Goal: Information Seeking & Learning: Learn about a topic

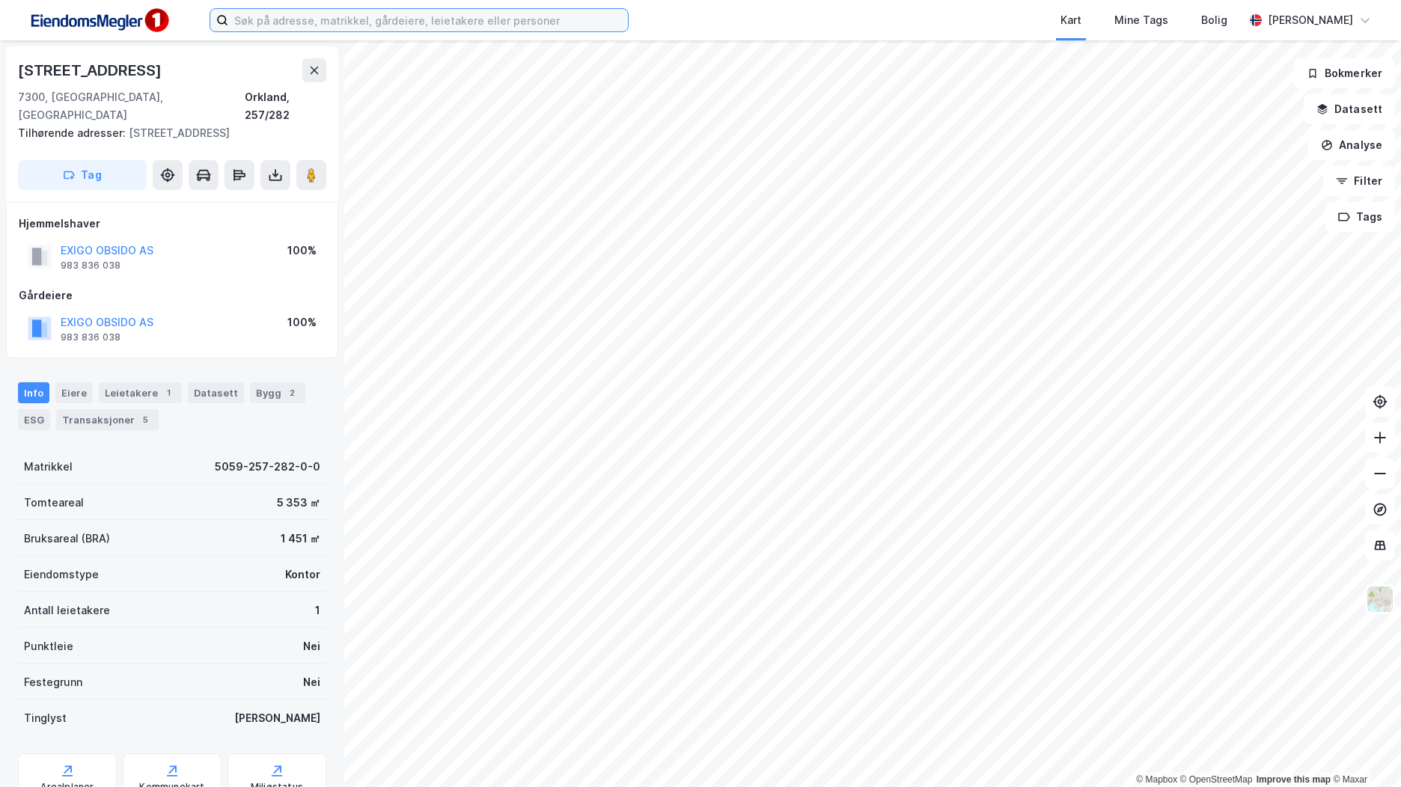
click at [245, 20] on input at bounding box center [428, 20] width 400 height 22
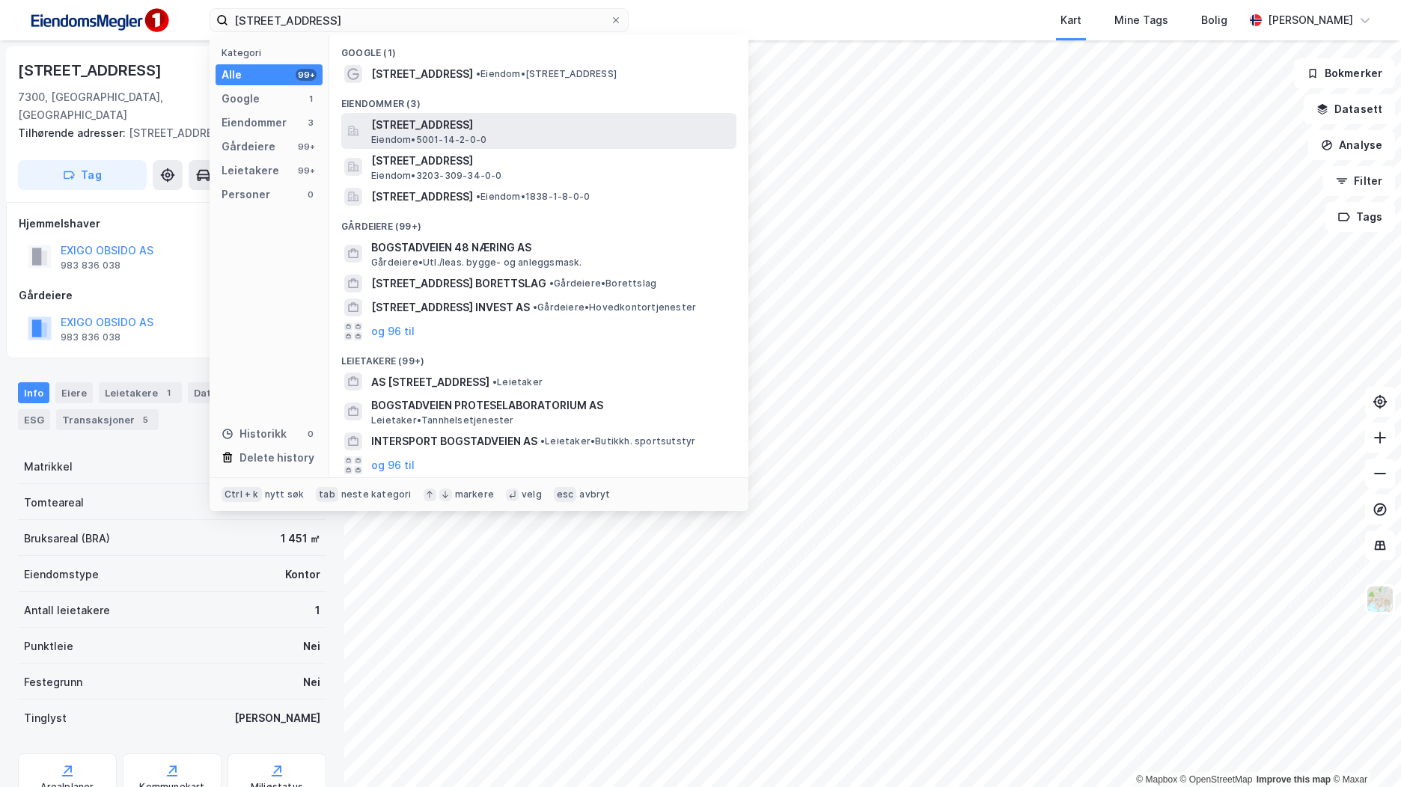
click at [498, 122] on span "[STREET_ADDRESS]" at bounding box center [550, 125] width 359 height 18
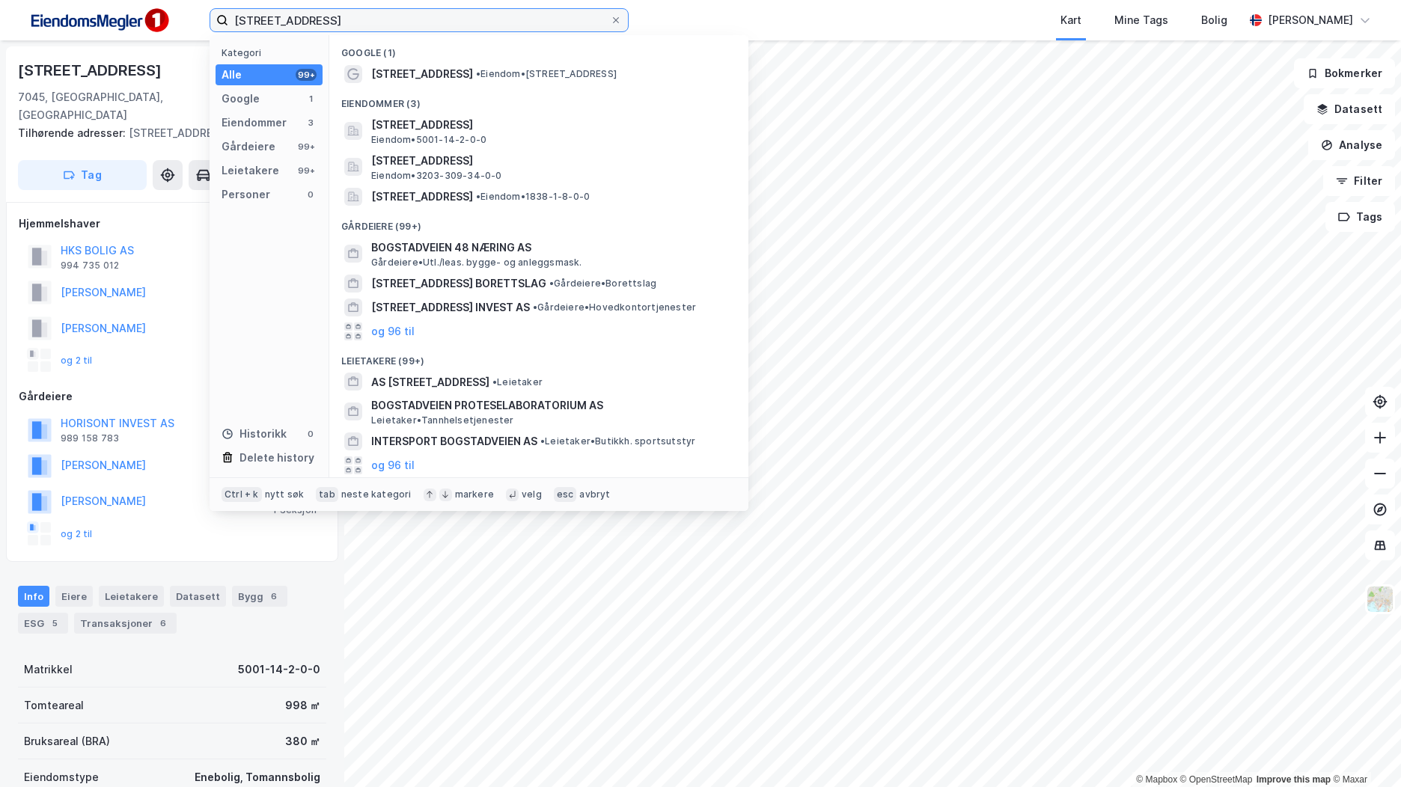
drag, startPoint x: 309, startPoint y: 25, endPoint x: 204, endPoint y: 23, distance: 105.5
click at [206, 23] on div "bromstadveien 48 Kategori Alle 99+ Google 1 Eiendommer 3 Gårdeiere 99+ Leietake…" at bounding box center [700, 20] width 1401 height 40
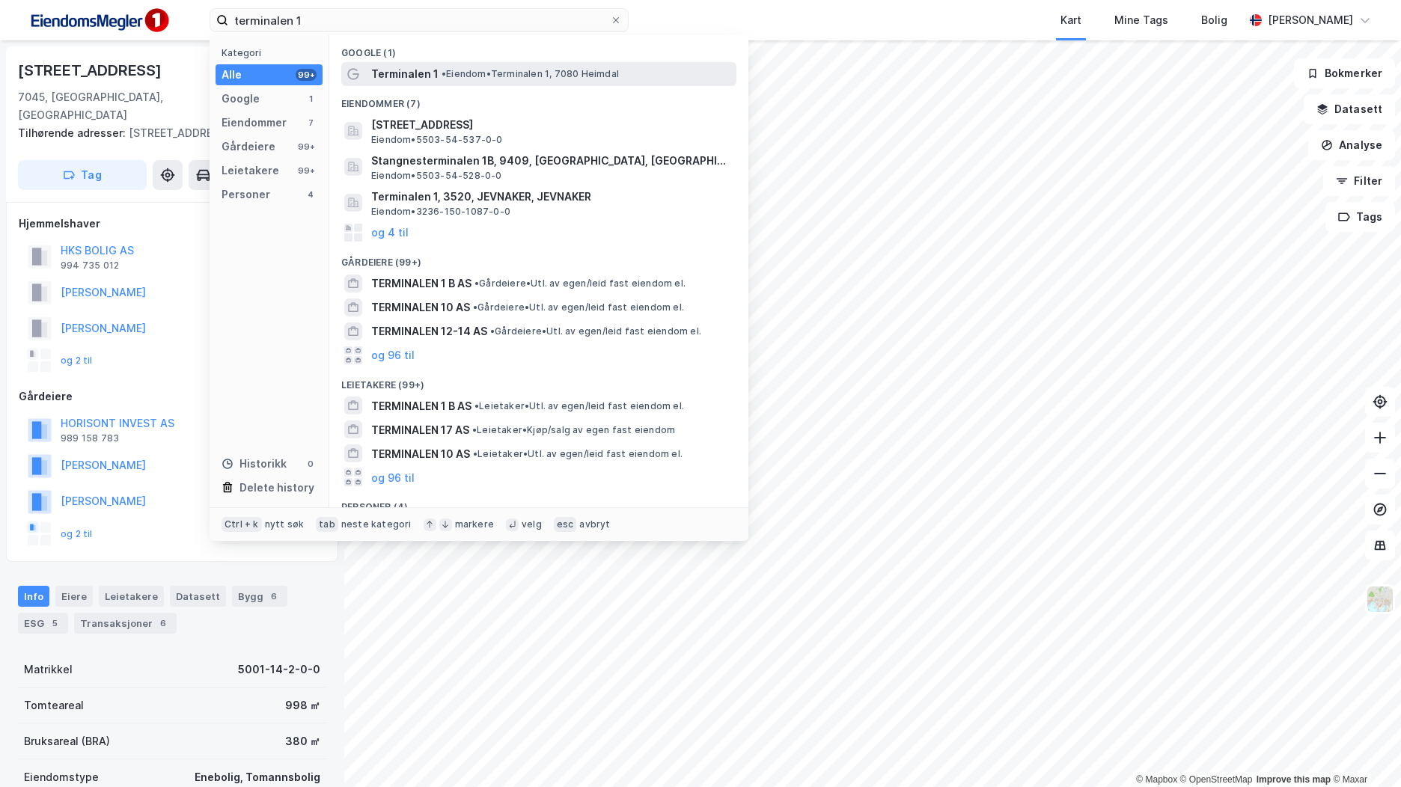
click at [474, 68] on span "• Eiendom • Terminalen 1, 7080 [GEOGRAPHIC_DATA]" at bounding box center [530, 74] width 177 height 12
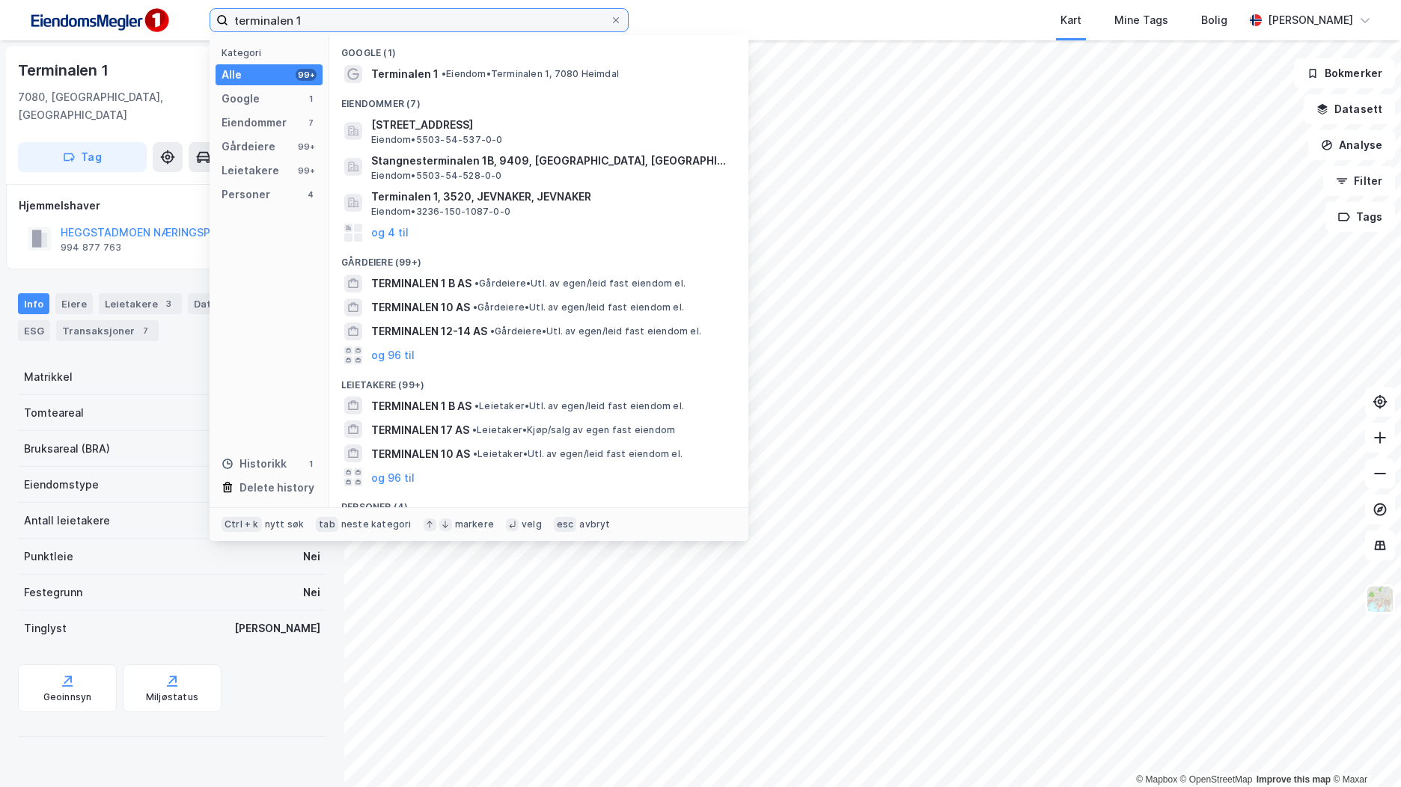
drag, startPoint x: 308, startPoint y: 18, endPoint x: 199, endPoint y: 18, distance: 109.3
click at [201, 18] on div "terminalen 1 Kategori Alle 99+ Google 1 Eiendommer 7 Gårdeiere 99+ Leietakere 9…" at bounding box center [700, 20] width 1401 height 40
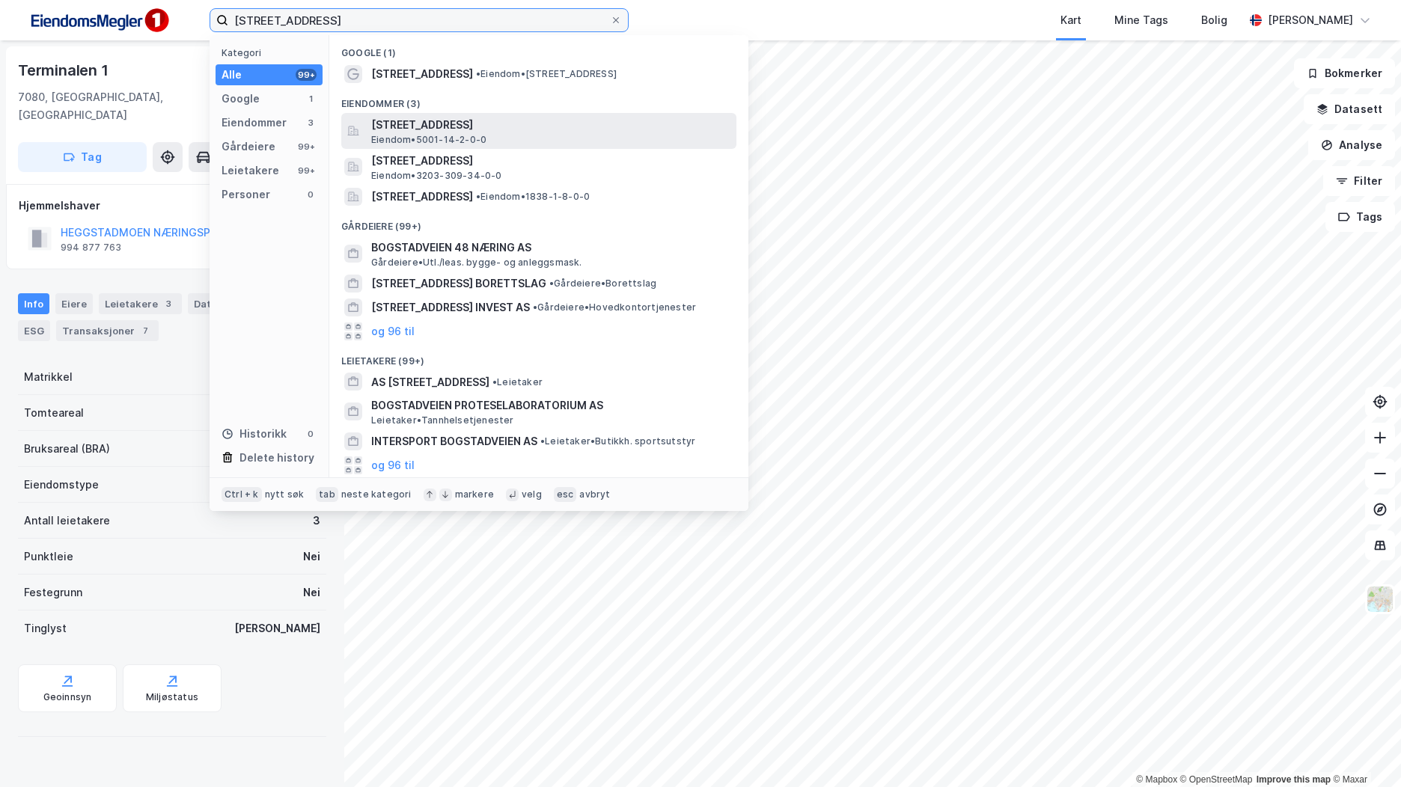
type input "[STREET_ADDRESS]"
click at [478, 127] on span "[STREET_ADDRESS]" at bounding box center [550, 125] width 359 height 18
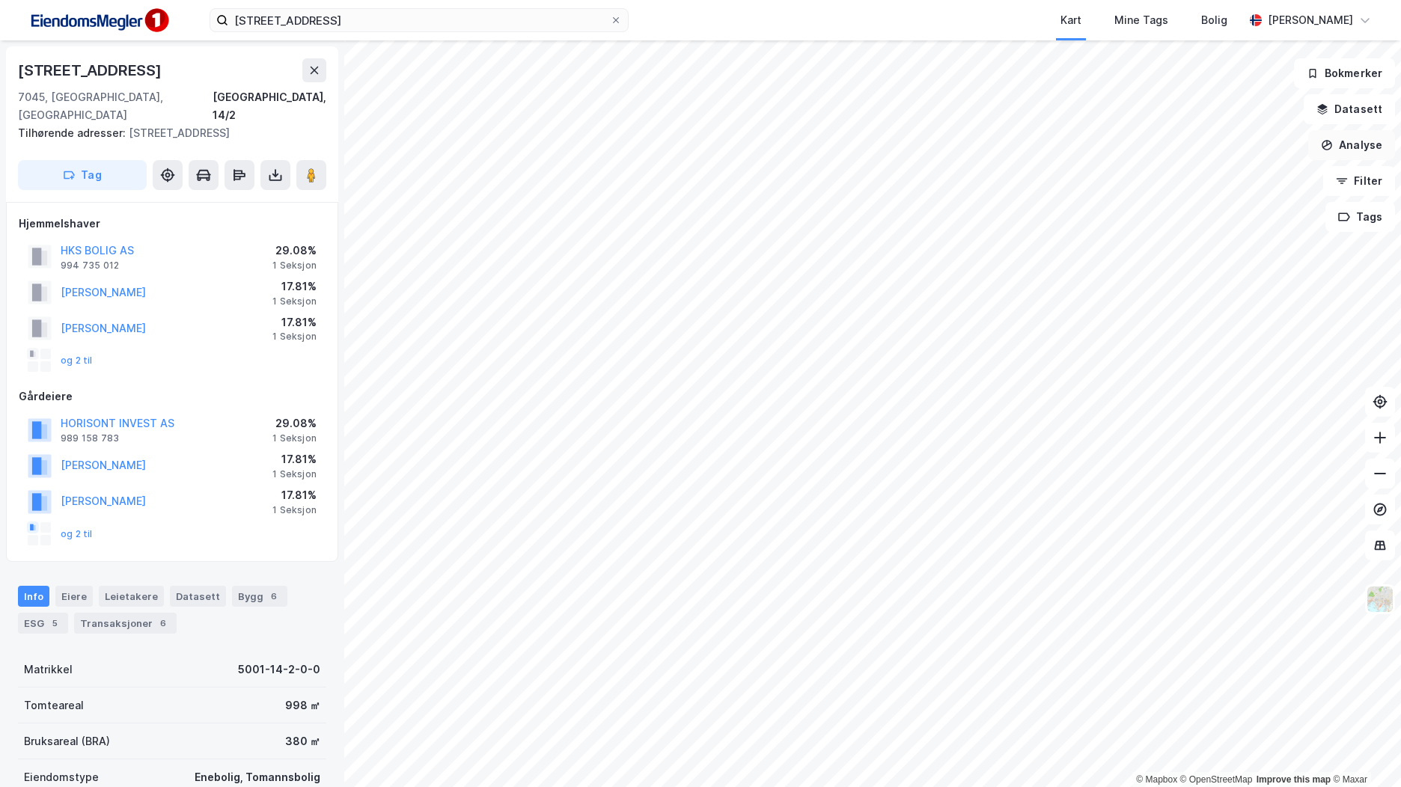
click at [1381, 141] on button "Analyse" at bounding box center [1351, 145] width 87 height 30
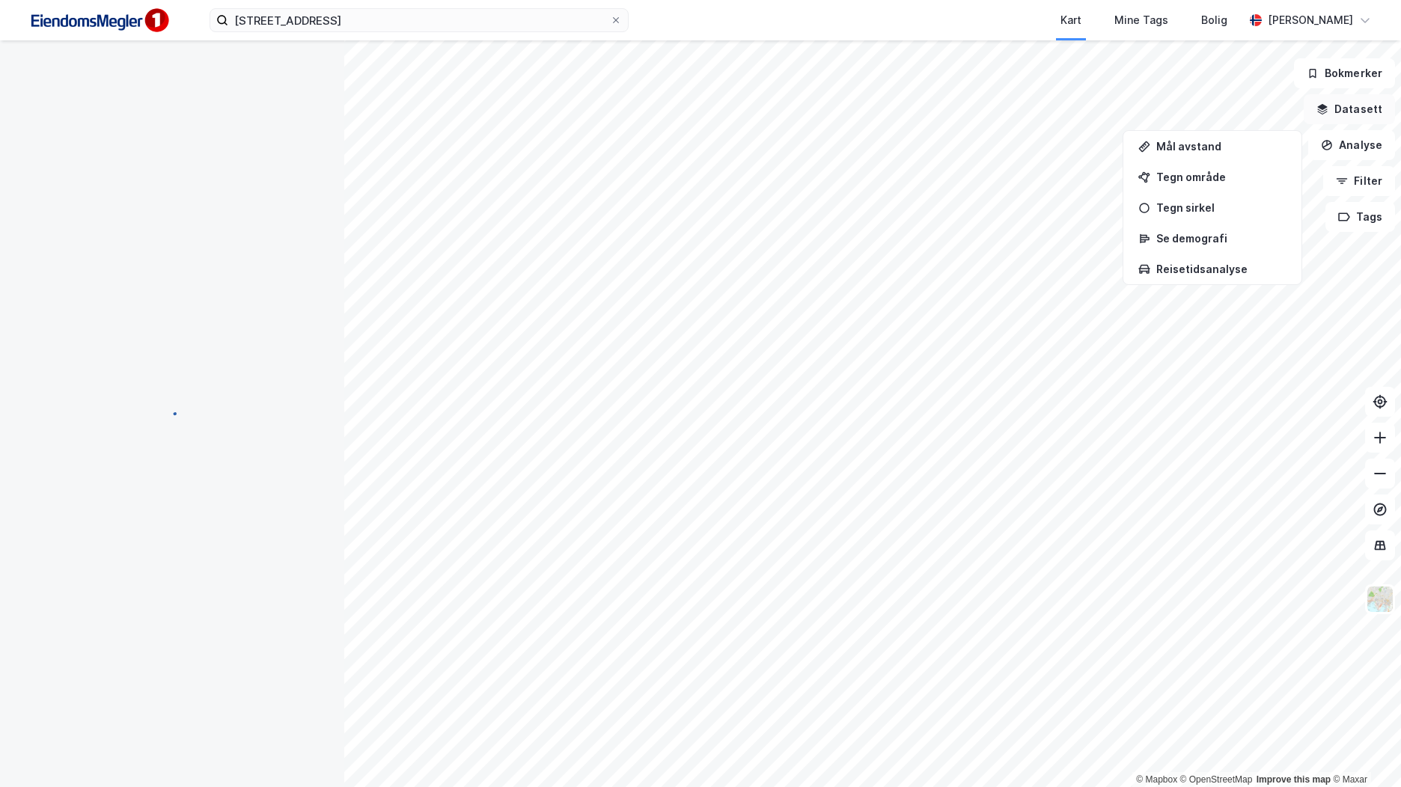
click at [1359, 109] on button "Datasett" at bounding box center [1349, 109] width 91 height 30
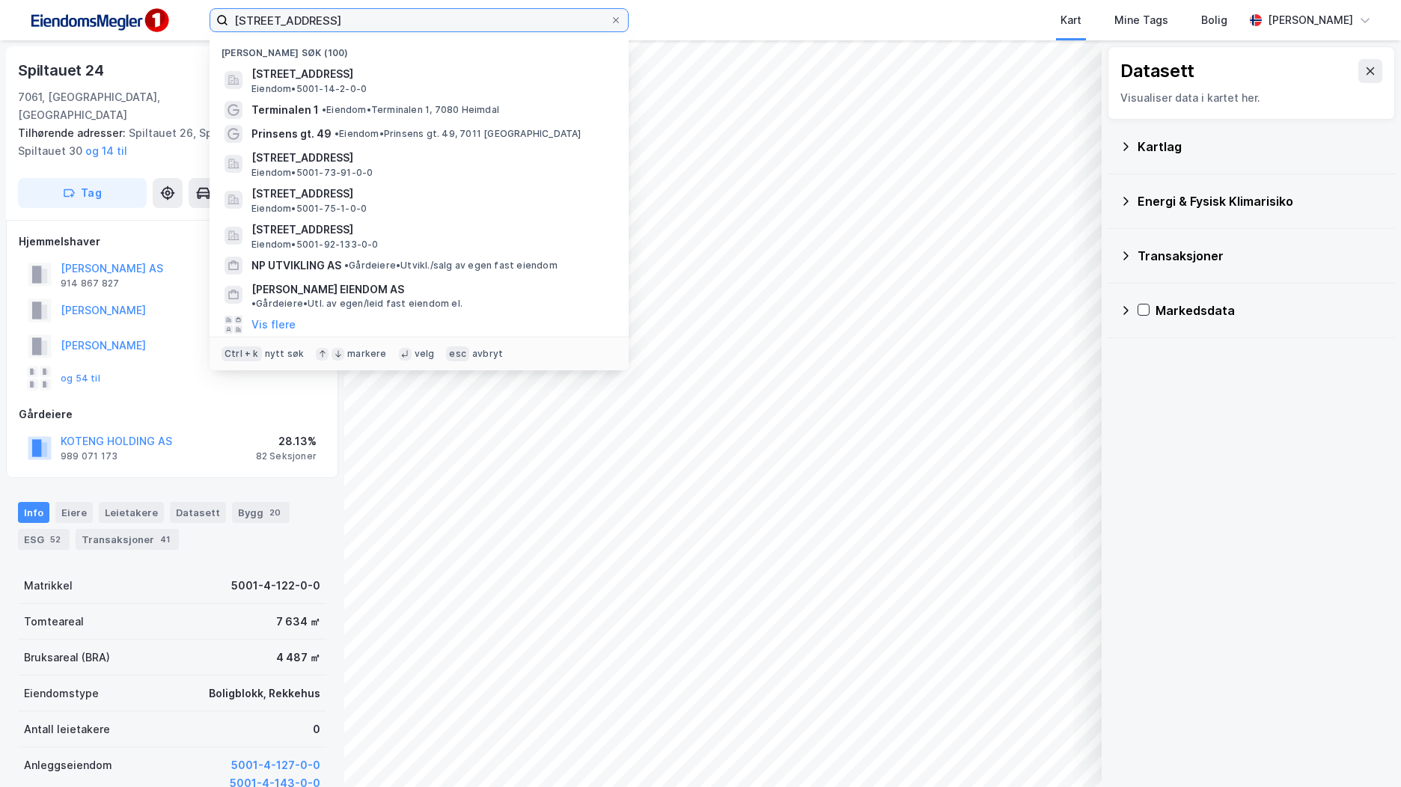
click at [440, 16] on input "[STREET_ADDRESS]" at bounding box center [419, 20] width 382 height 22
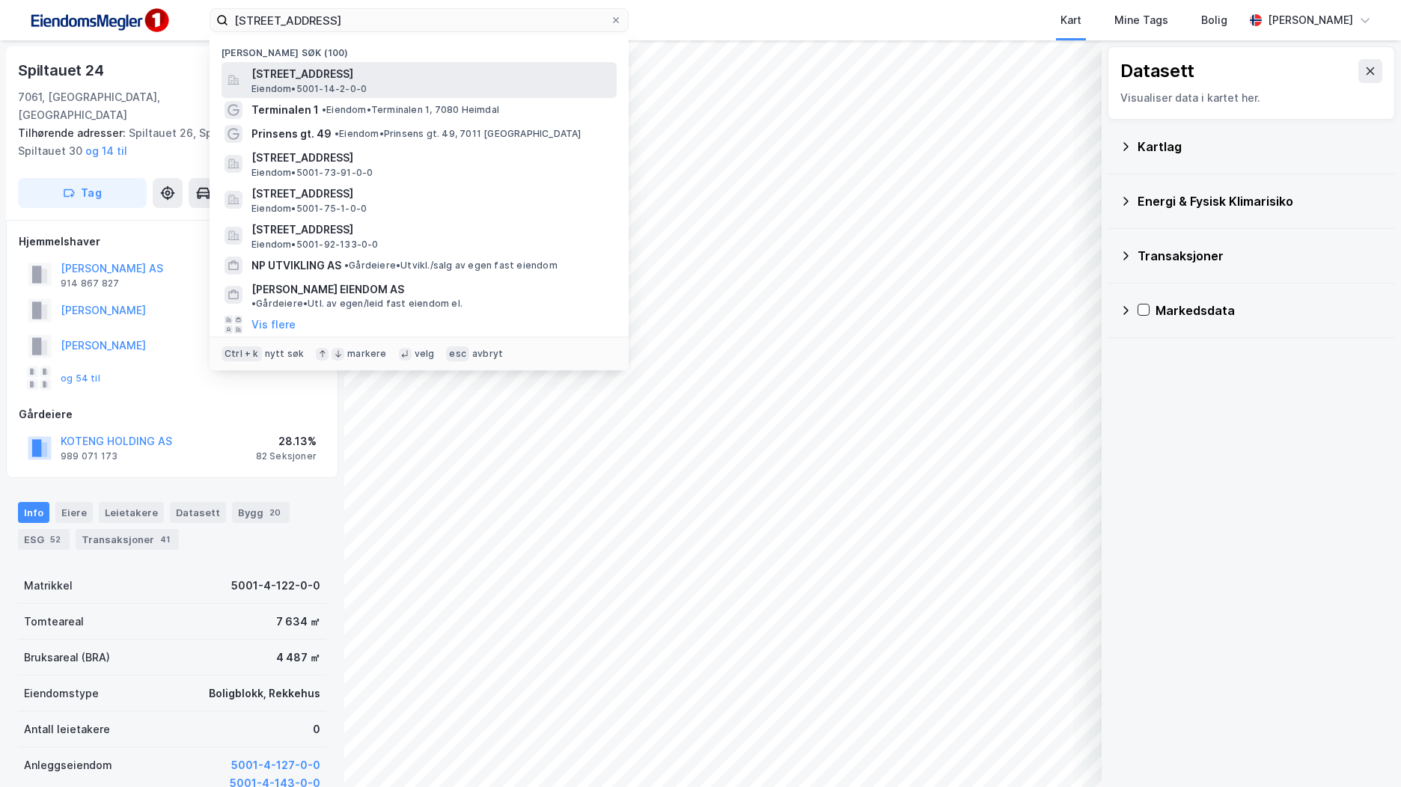
click at [418, 74] on span "[STREET_ADDRESS]" at bounding box center [430, 74] width 359 height 18
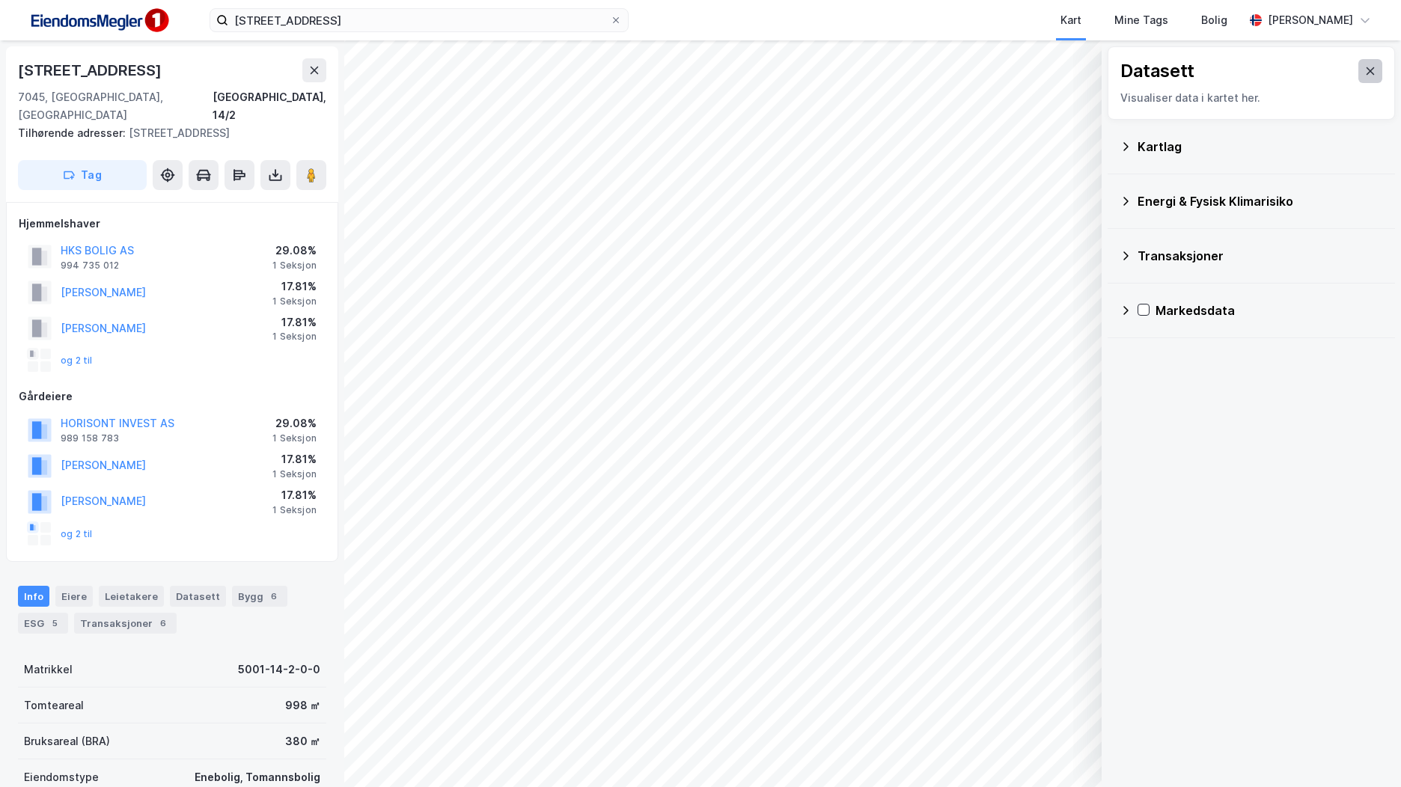
click at [1367, 67] on button at bounding box center [1370, 71] width 24 height 24
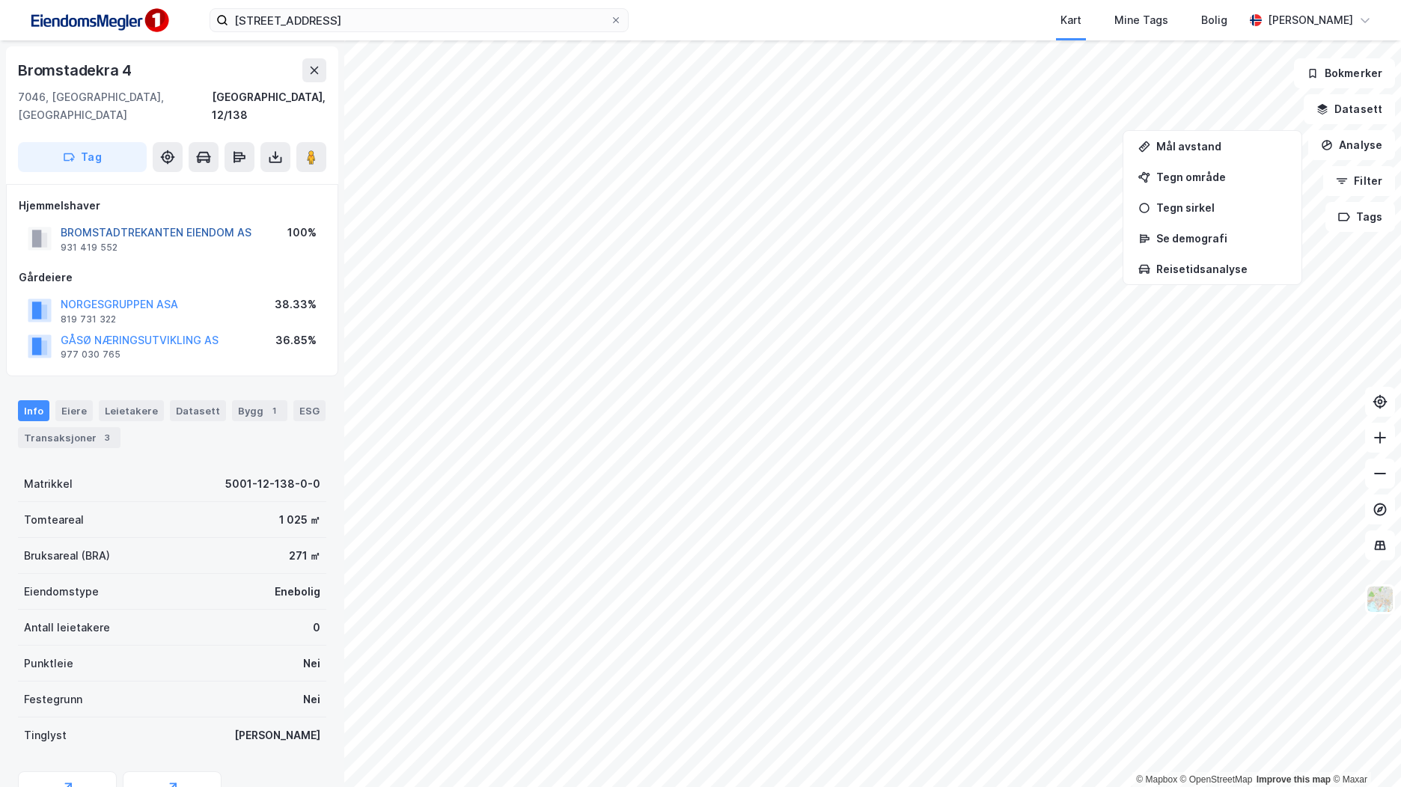
click at [0, 0] on button "BROMSTADTREKANTEN EIENDOM AS" at bounding box center [0, 0] width 0 height 0
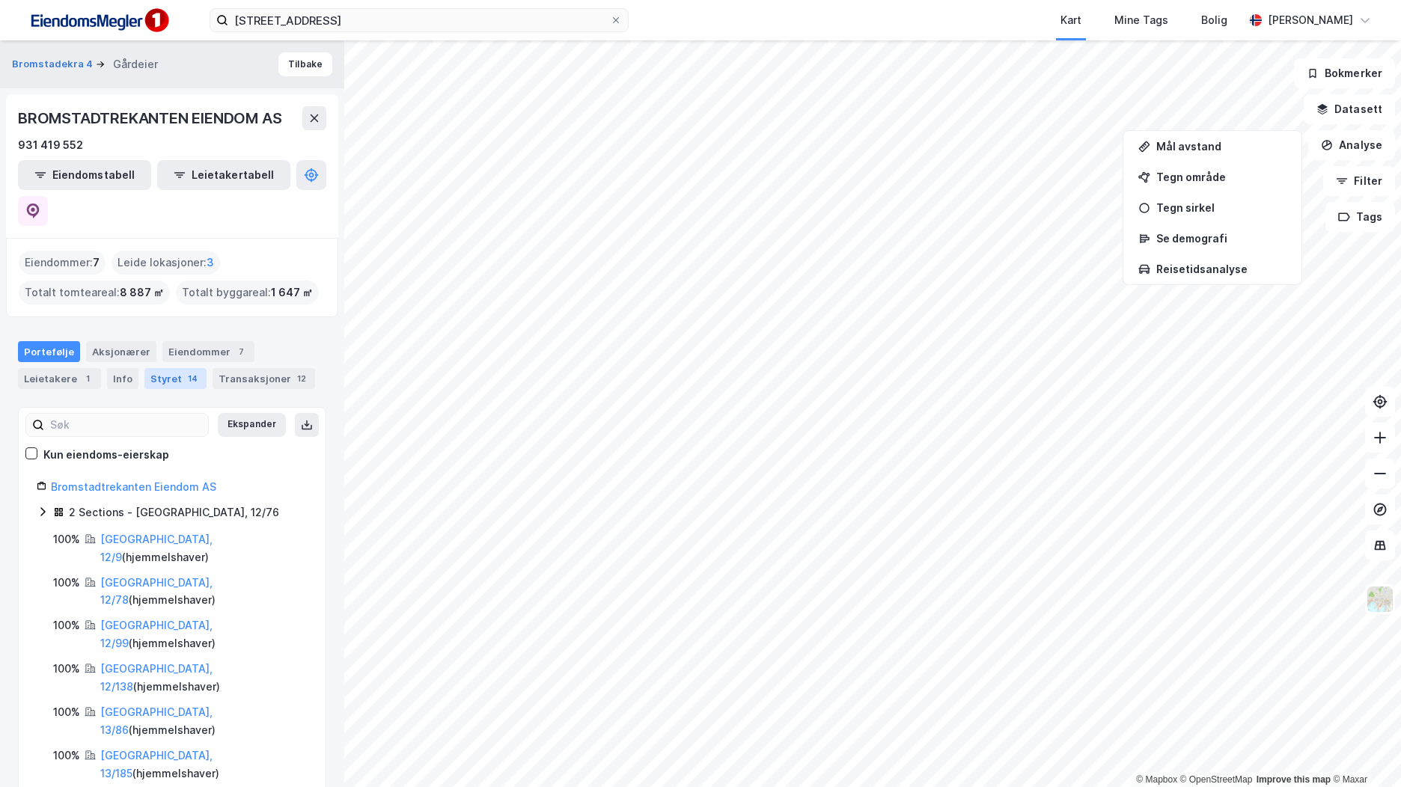
click at [156, 368] on div "Styret 14" at bounding box center [175, 378] width 62 height 21
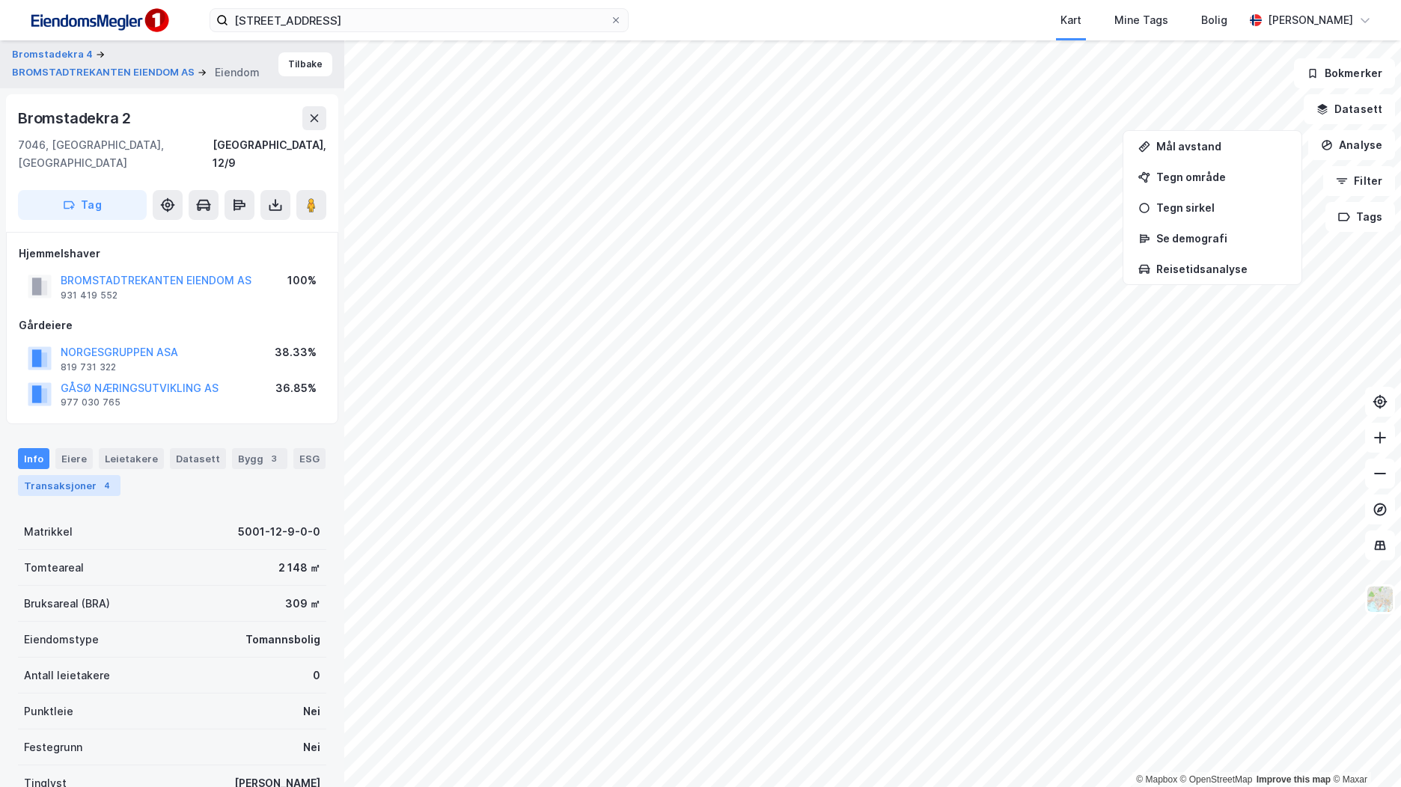
click at [84, 475] on div "Transaksjoner 4" at bounding box center [69, 485] width 103 height 21
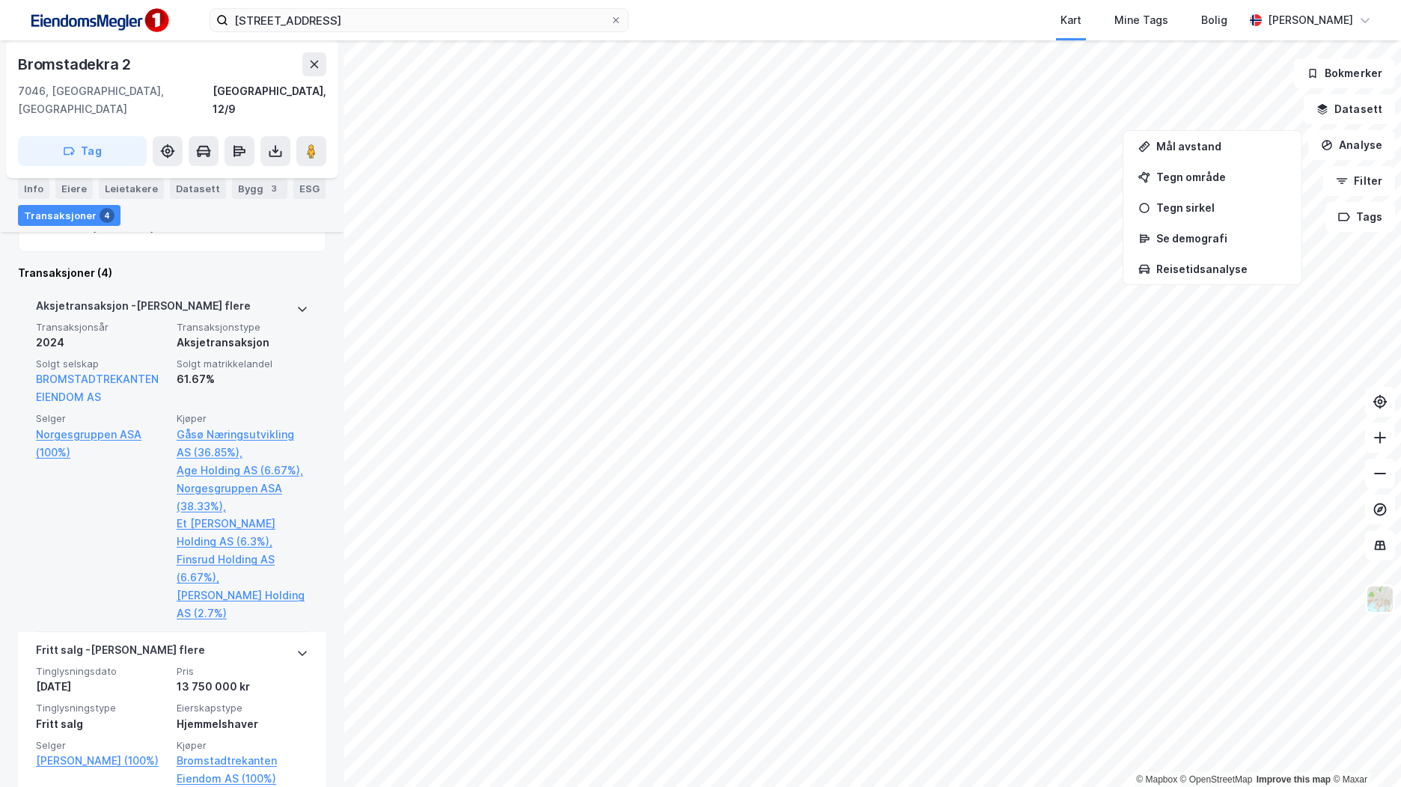
scroll to position [524, 0]
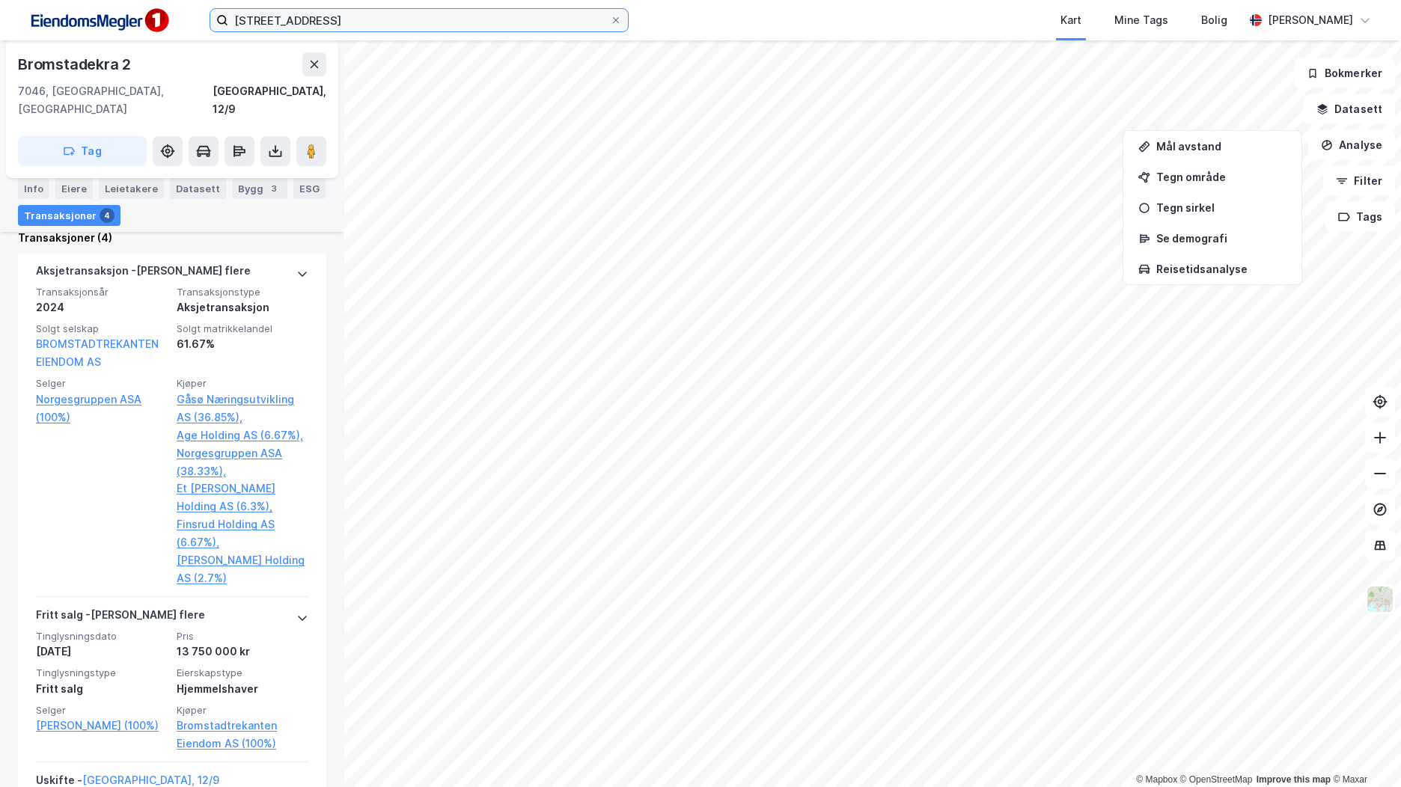
click at [303, 21] on input "[STREET_ADDRESS]" at bounding box center [419, 20] width 382 height 22
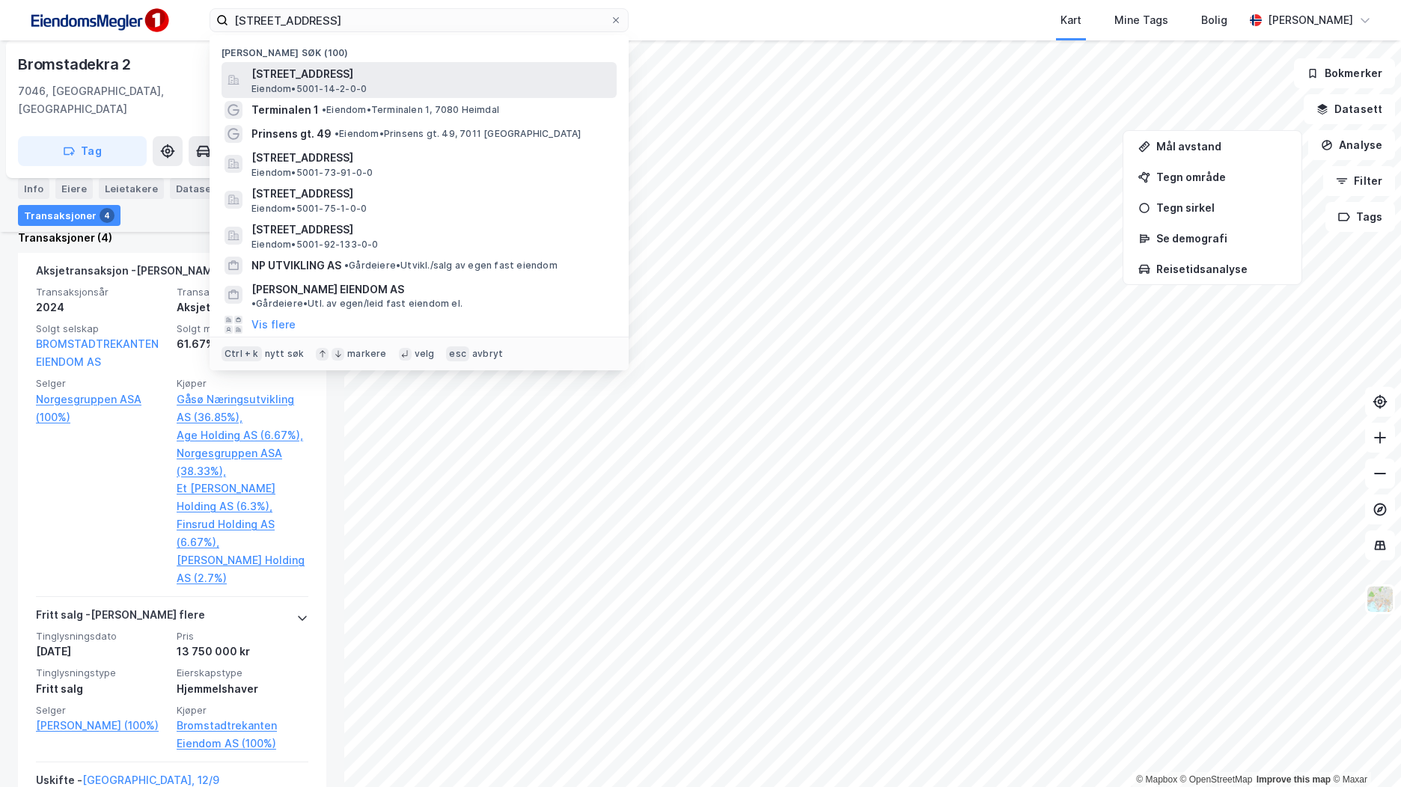
click at [334, 79] on span "[STREET_ADDRESS]" at bounding box center [430, 74] width 359 height 18
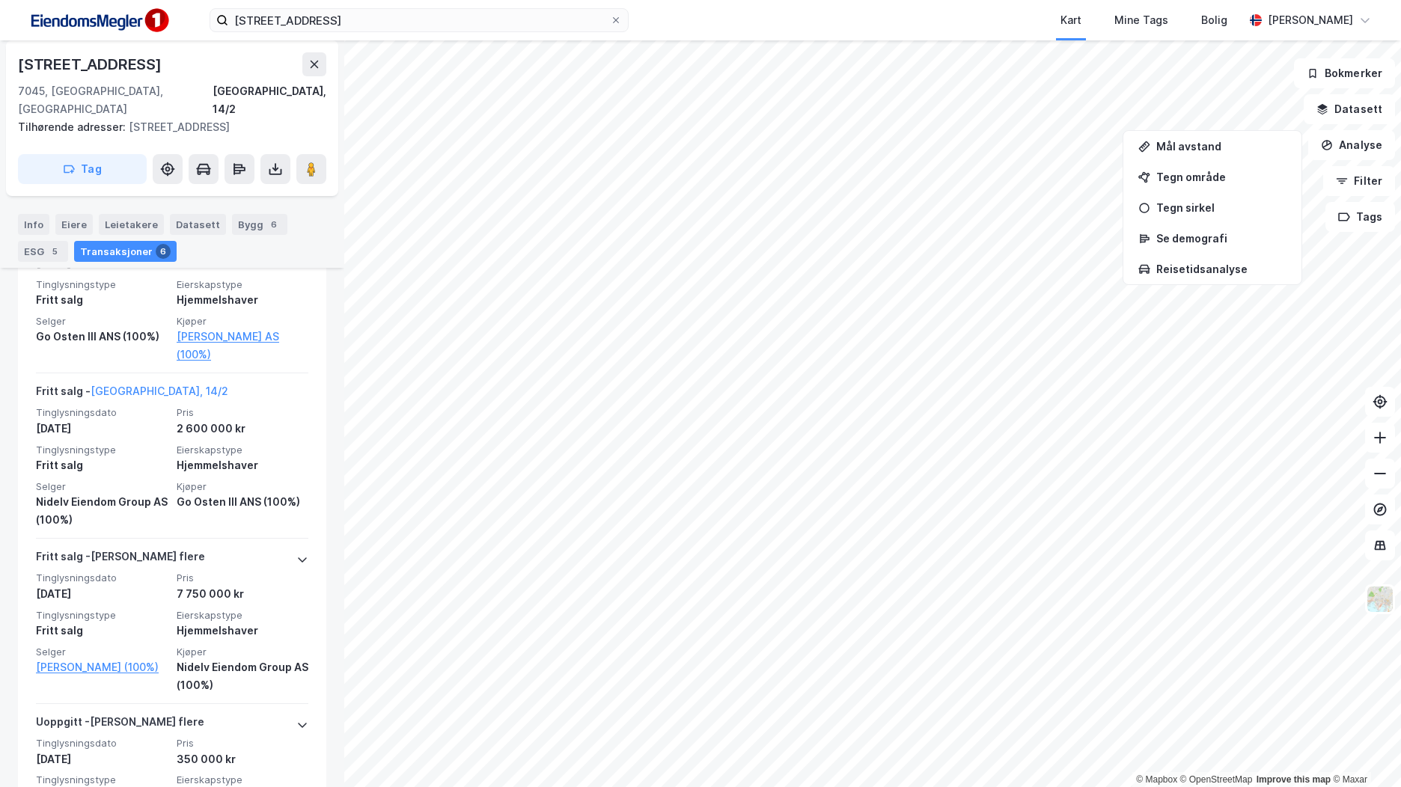
scroll to position [1154, 0]
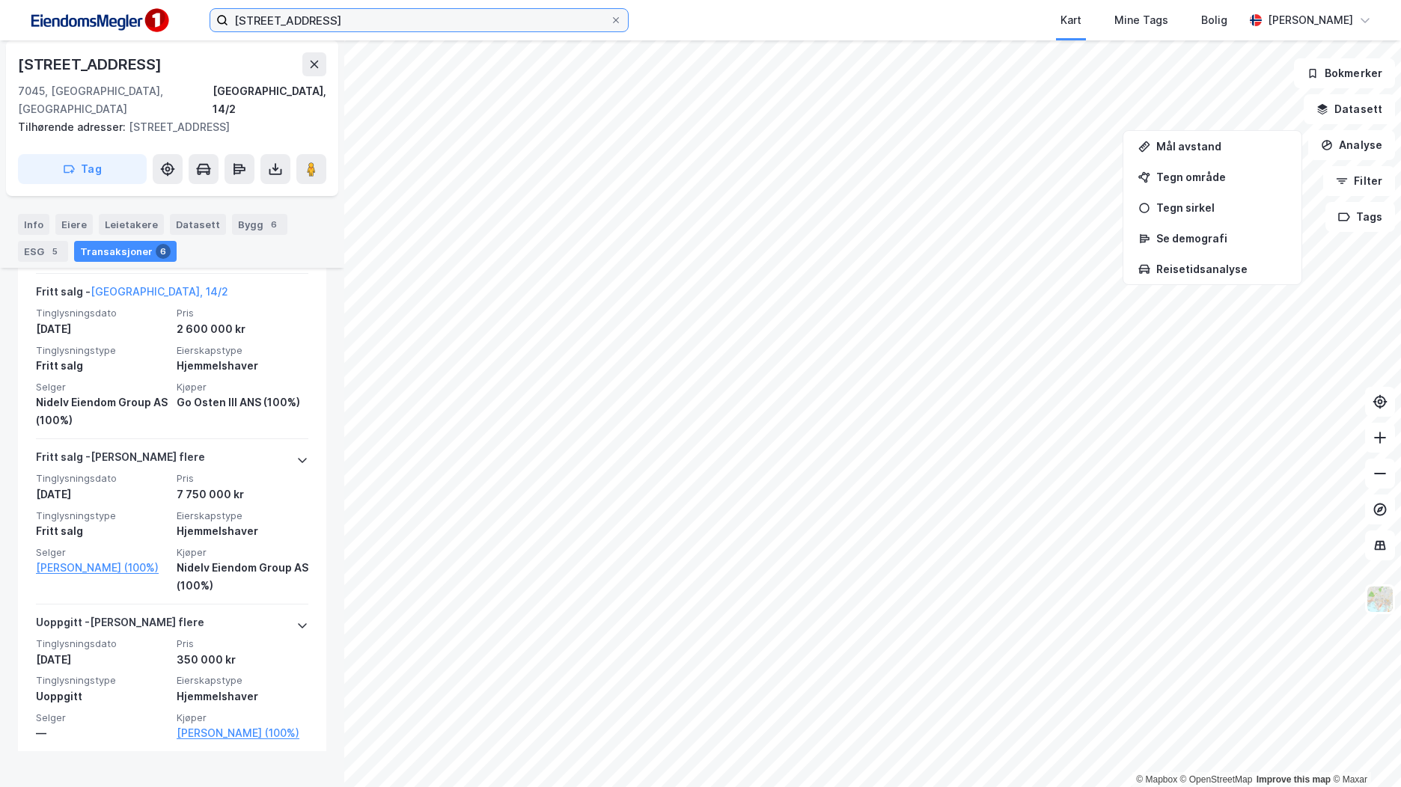
click at [391, 22] on input "[STREET_ADDRESS]" at bounding box center [419, 20] width 382 height 22
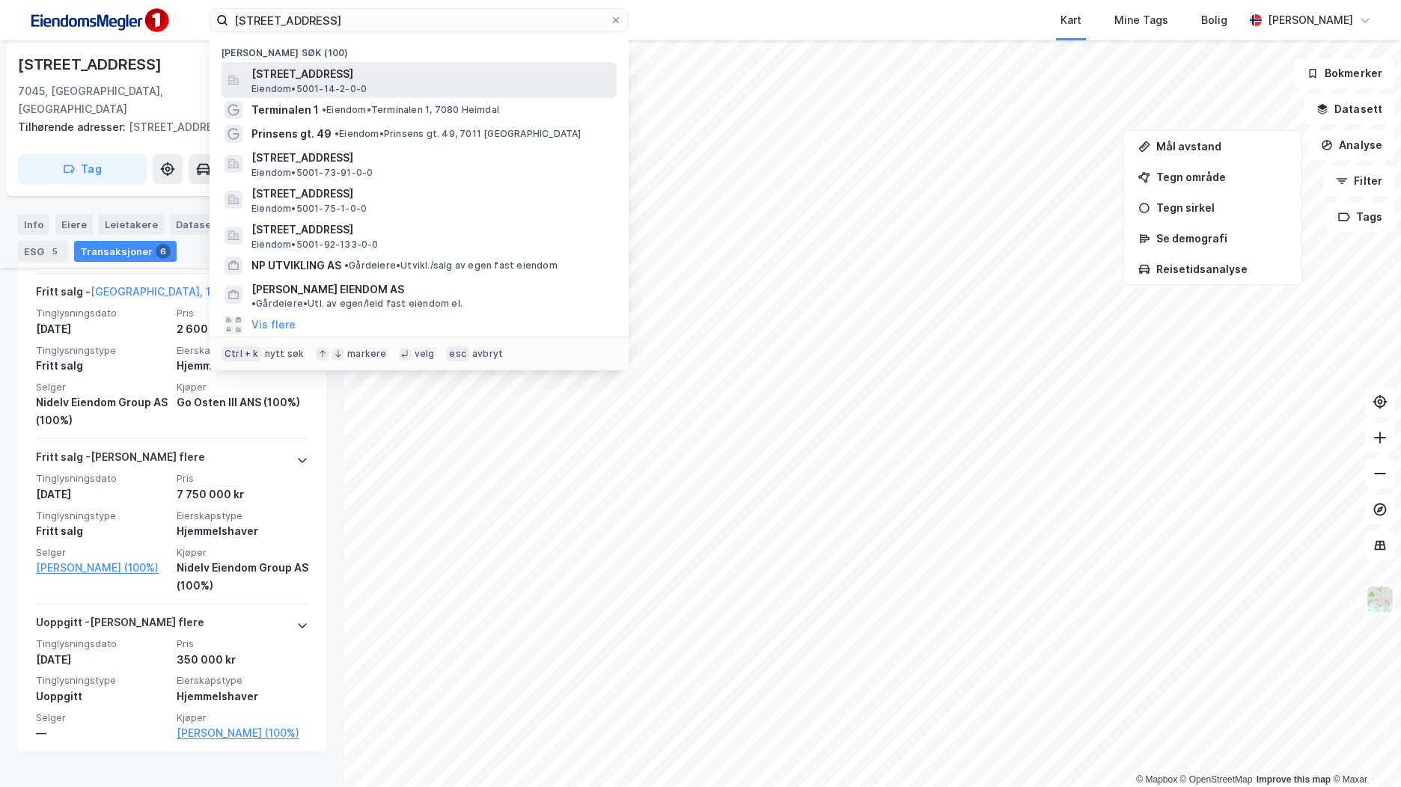
click at [408, 85] on div "[STREET_ADDRESS] Eiendom • 5001-14-2-0-0" at bounding box center [432, 80] width 362 height 30
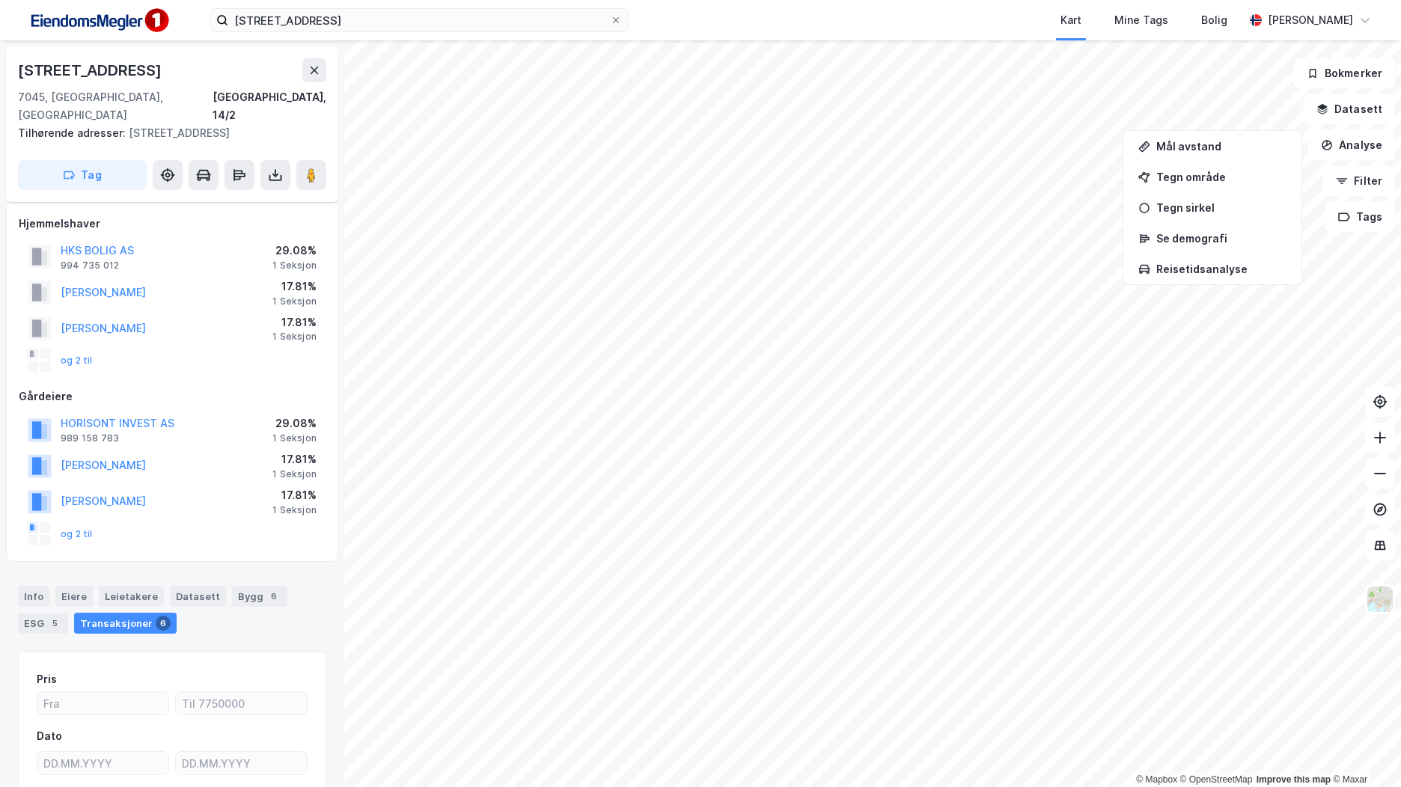
scroll to position [144, 0]
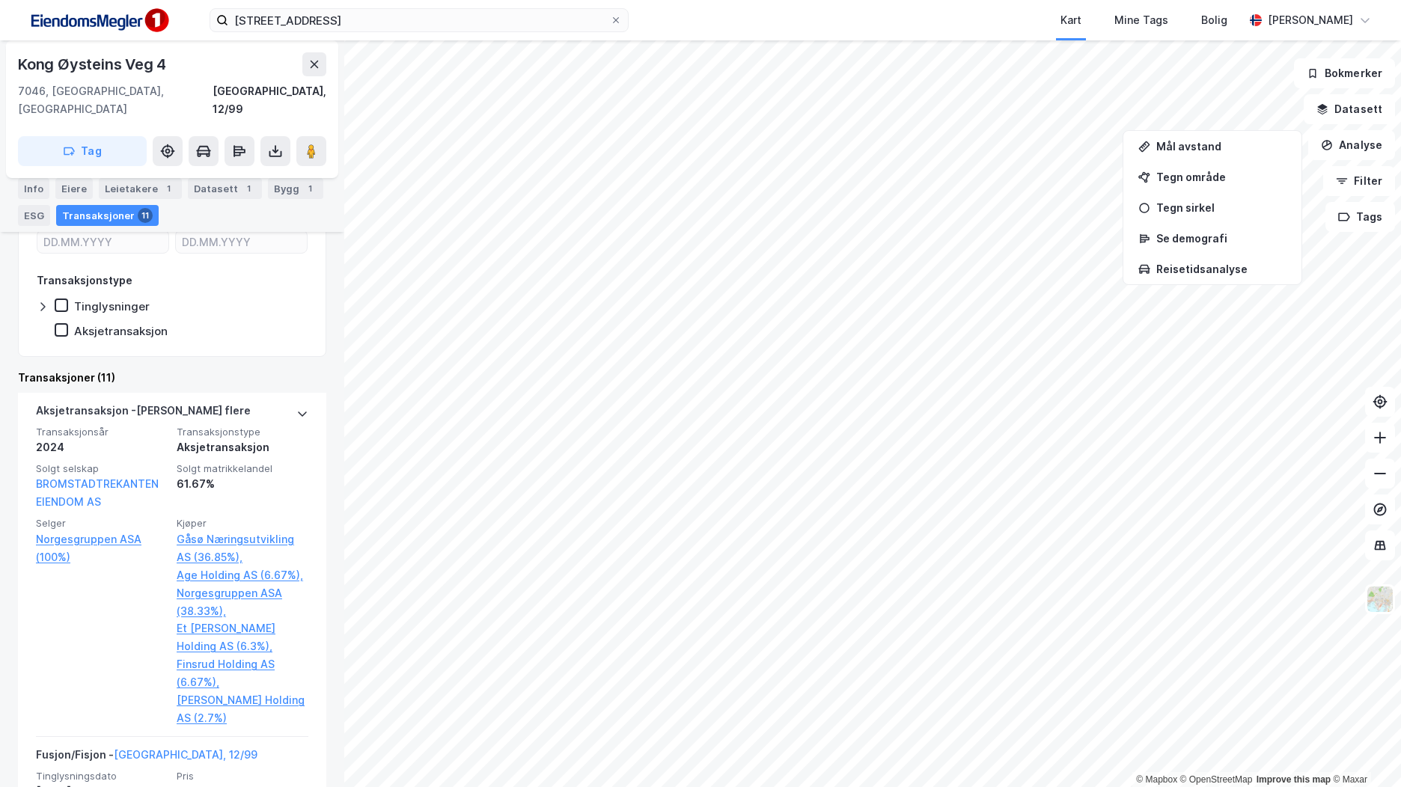
scroll to position [374, 0]
